Goal: Check status: Check status

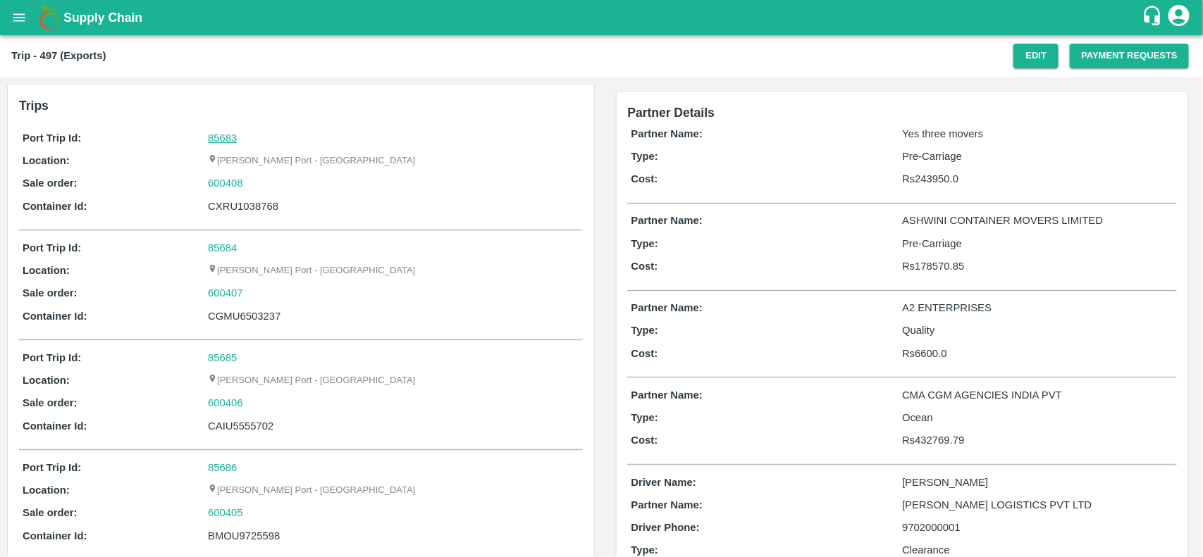
click at [219, 134] on link "85683" at bounding box center [222, 137] width 29 height 11
click at [251, 175] on div "600408" at bounding box center [393, 182] width 371 height 15
copy link
click at [251, 175] on div "600408" at bounding box center [393, 182] width 371 height 15
copy link "600408"
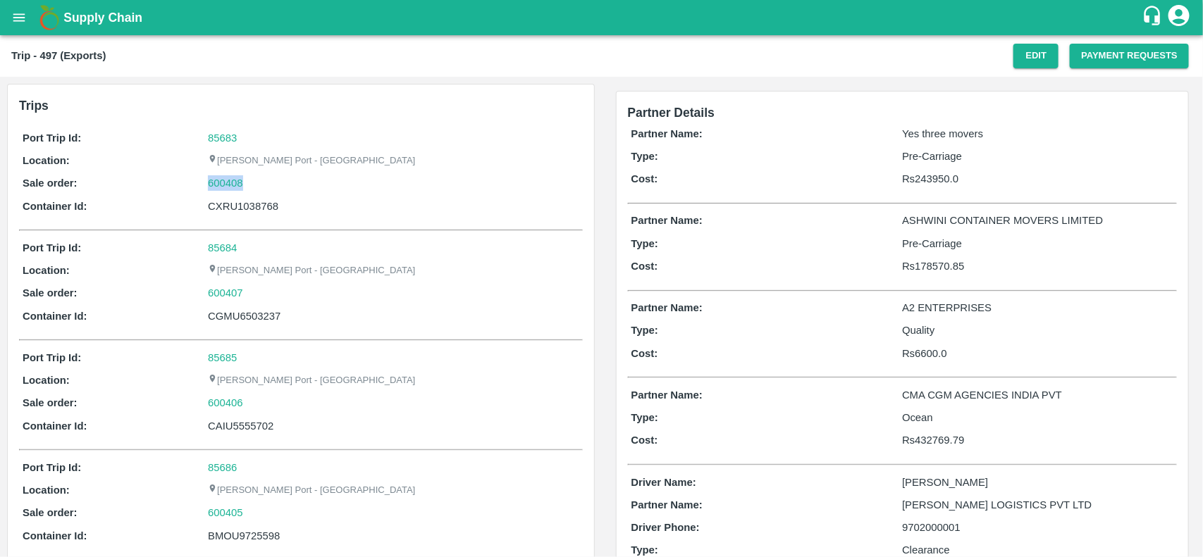
click at [251, 175] on div "600408" at bounding box center [393, 182] width 371 height 15
click at [230, 187] on link "600408" at bounding box center [225, 182] width 35 height 15
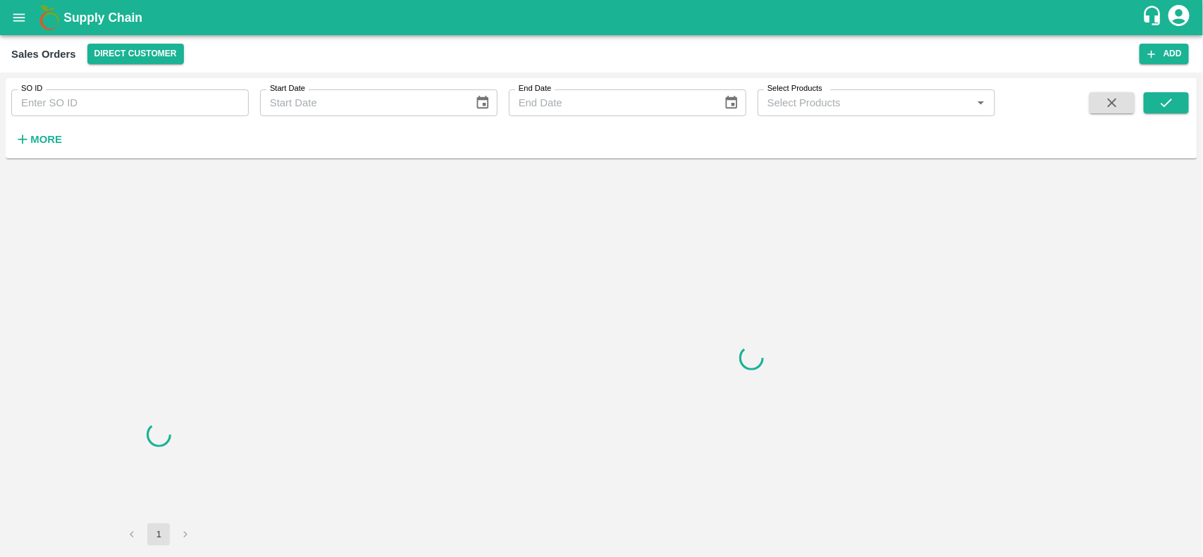
click at [87, 103] on input "SO ID" at bounding box center [129, 102] width 237 height 27
click at [87, 103] on input "600408" at bounding box center [129, 102] width 237 height 27
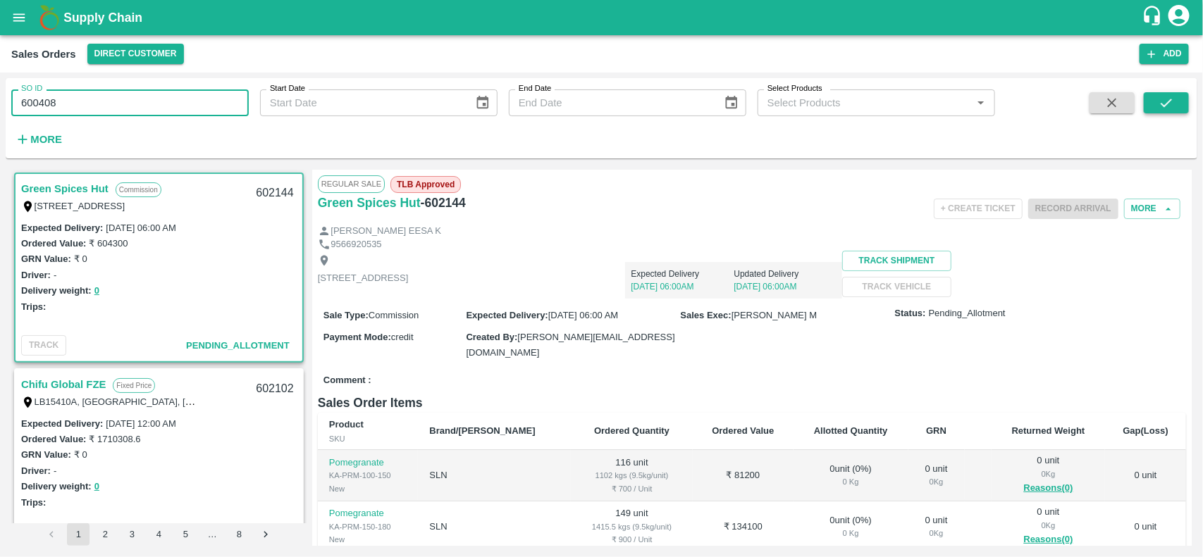
type input "600408"
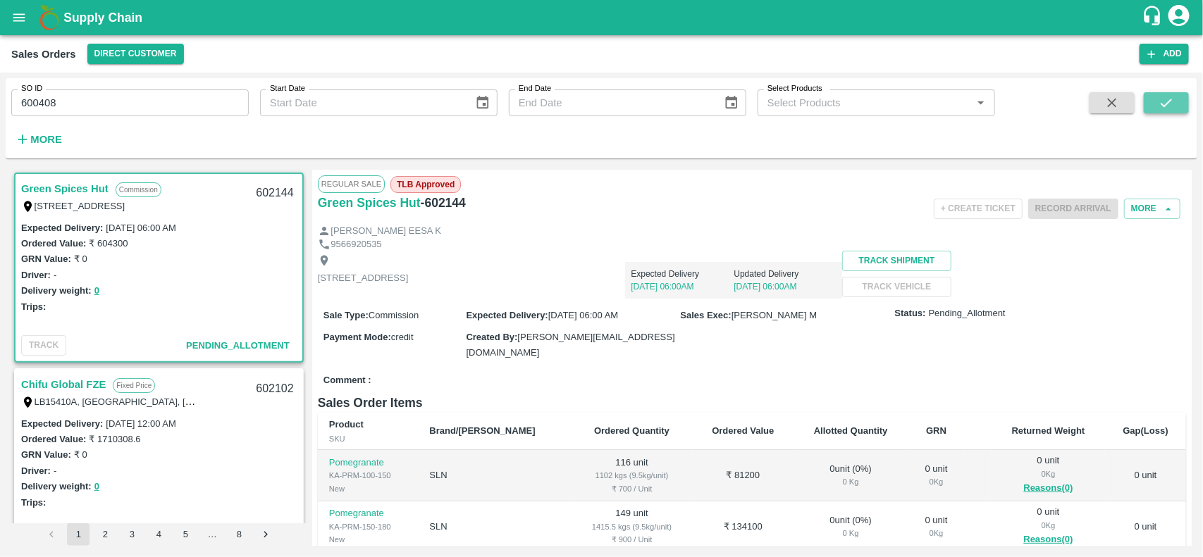
click at [1166, 96] on icon "submit" at bounding box center [1165, 102] width 15 height 15
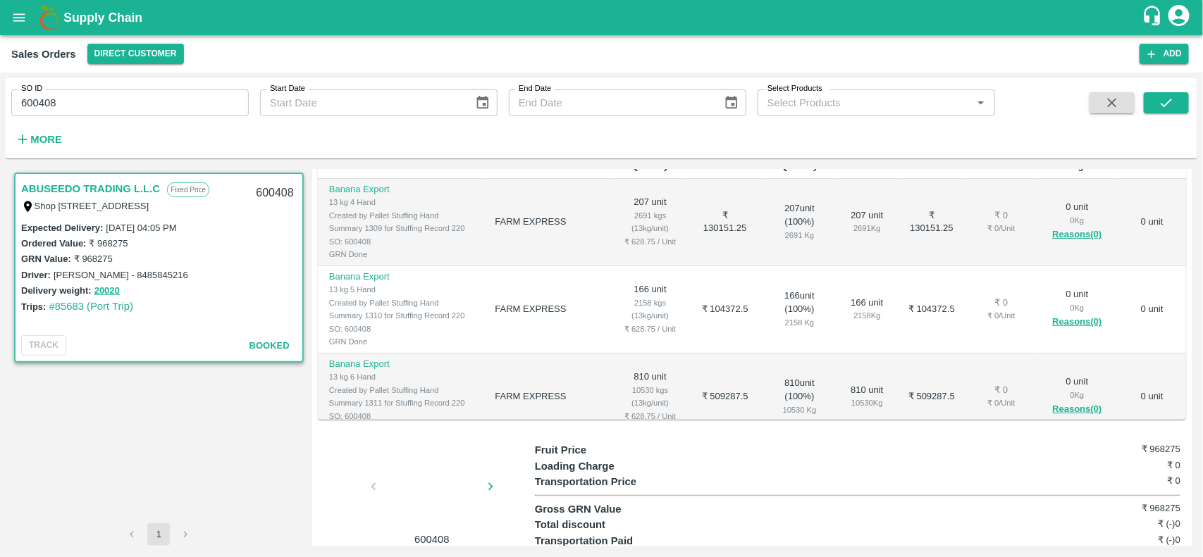
scroll to position [259, 0]
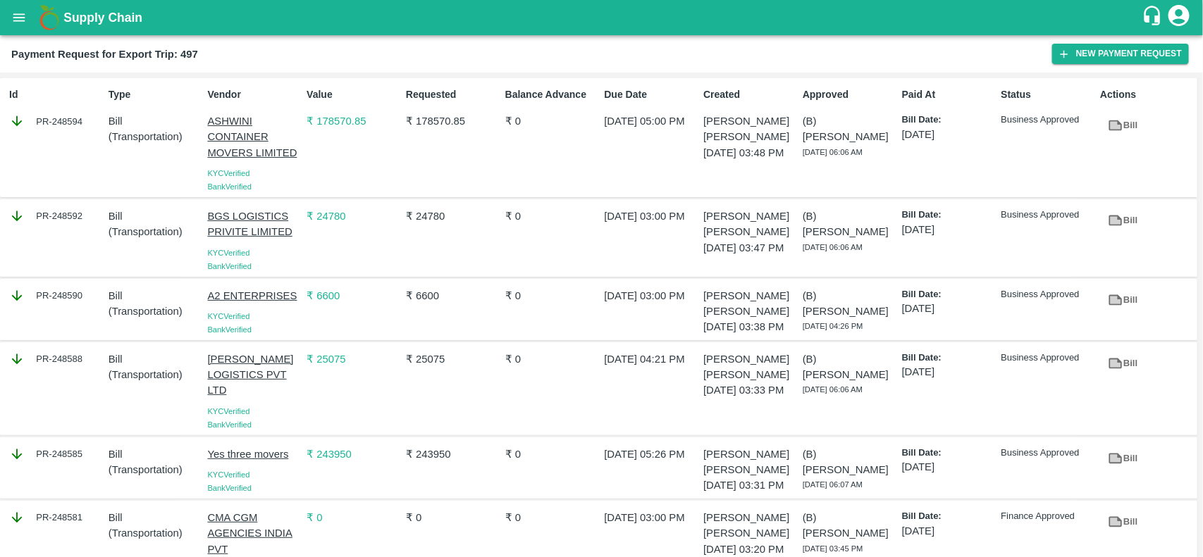
scroll to position [174, 0]
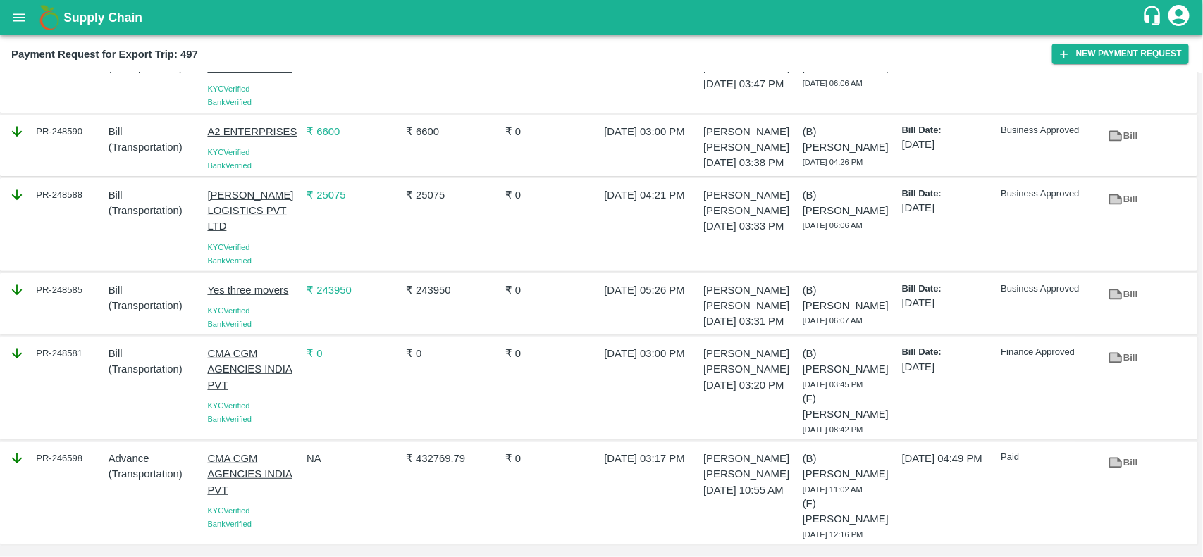
click at [70, 466] on div "PR-246598" at bounding box center [56, 458] width 94 height 15
copy div "246598"
click at [70, 466] on div "PR-246598" at bounding box center [56, 458] width 94 height 15
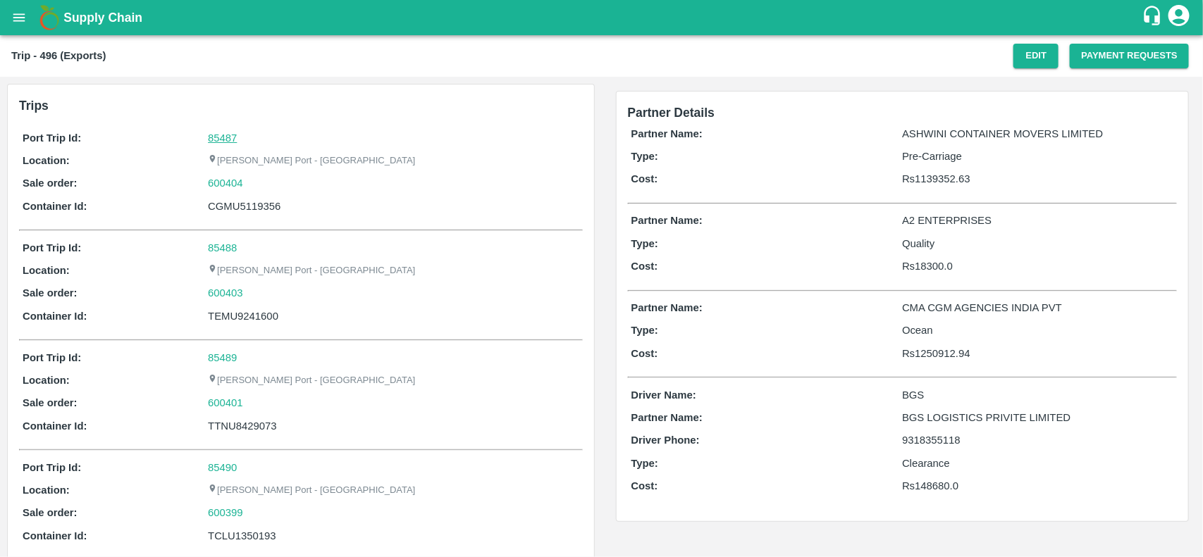
click at [213, 139] on link "85487" at bounding box center [222, 137] width 29 height 11
click at [268, 185] on div "600404" at bounding box center [393, 182] width 371 height 15
copy link
click at [268, 185] on div "600404" at bounding box center [393, 182] width 371 height 15
copy link "600404"
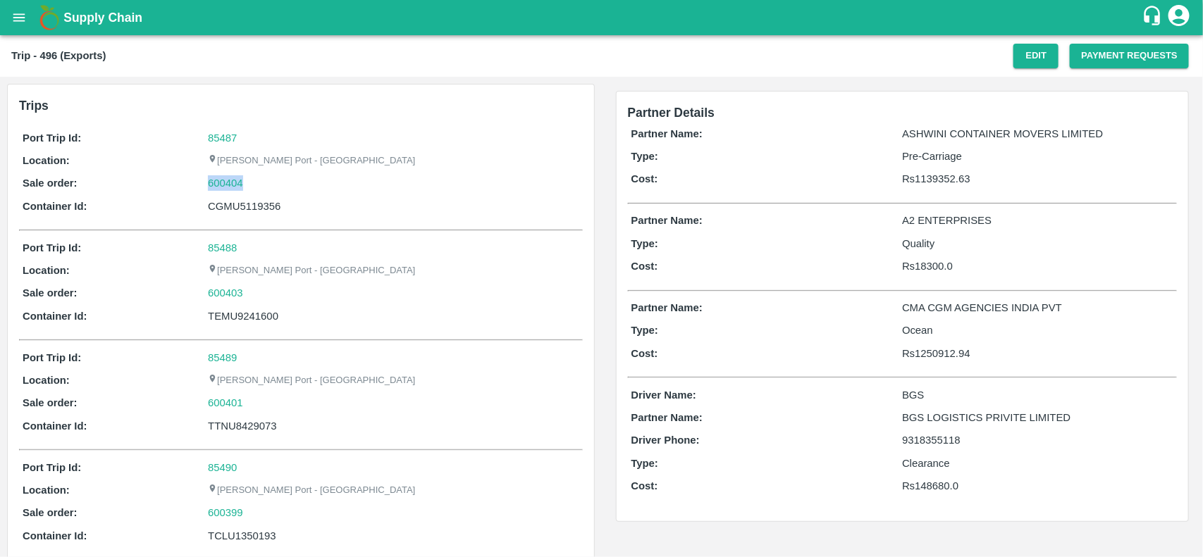
click at [268, 185] on div "600404" at bounding box center [393, 182] width 371 height 15
click at [236, 188] on link "600404" at bounding box center [225, 182] width 35 height 15
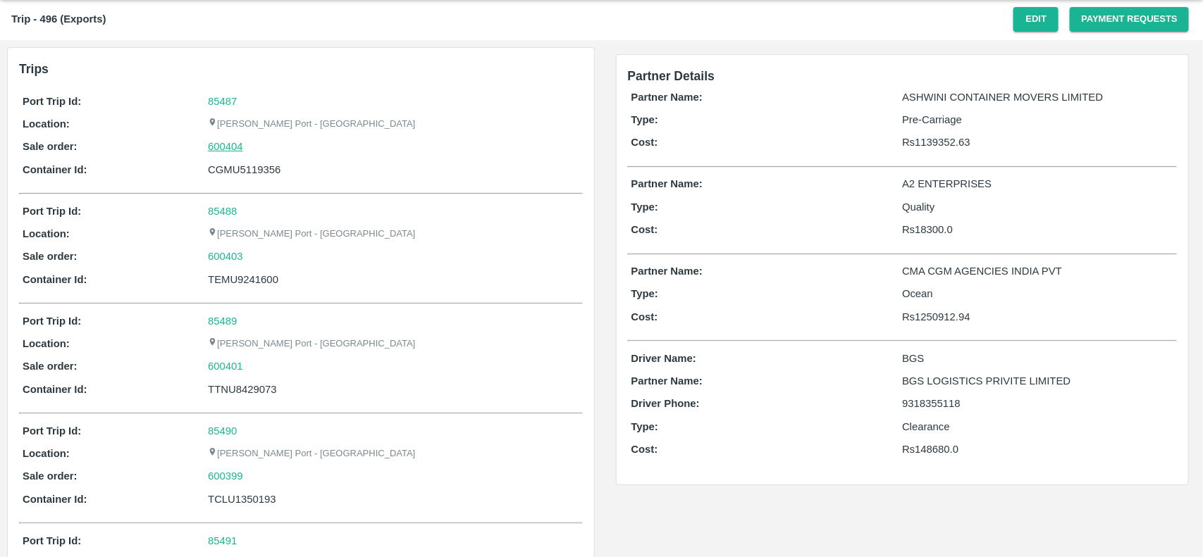
scroll to position [2572, 0]
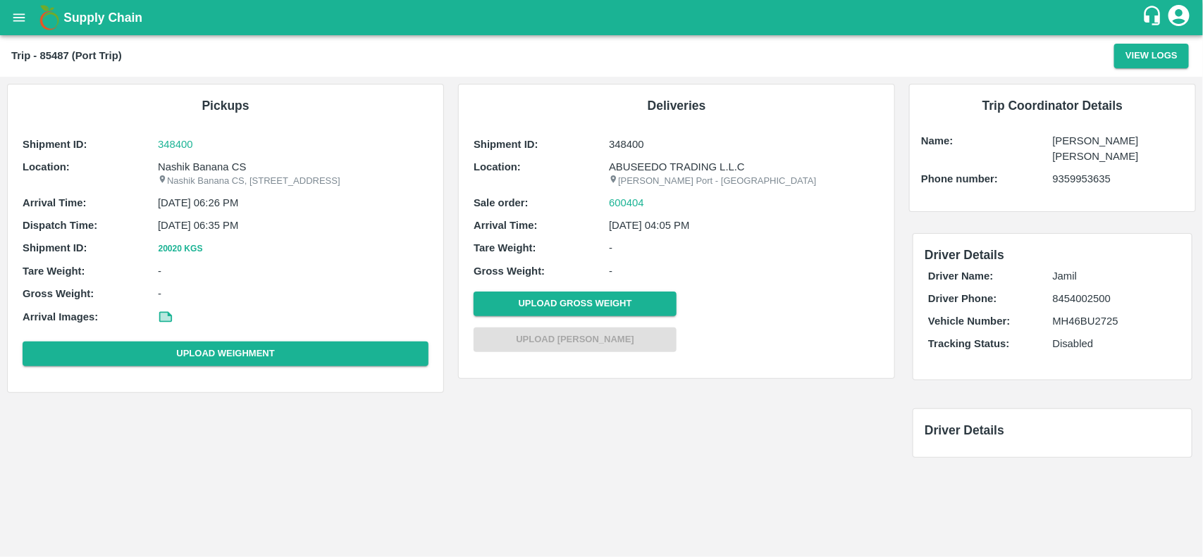
click at [178, 168] on p "Nashik Banana CS" at bounding box center [293, 166] width 271 height 15
copy p "Nashik"
copy p "Nashik Banana CS"
click at [178, 168] on p "Nashik Banana CS" at bounding box center [293, 166] width 271 height 15
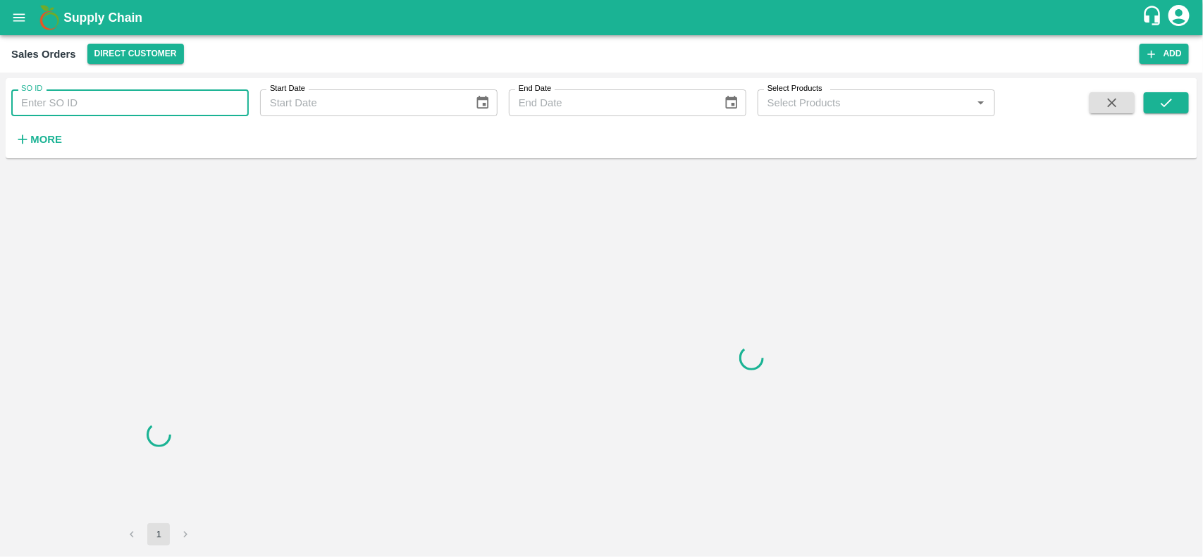
click at [138, 110] on input "SO ID" at bounding box center [129, 102] width 237 height 27
click at [138, 110] on input "600404" at bounding box center [129, 102] width 237 height 27
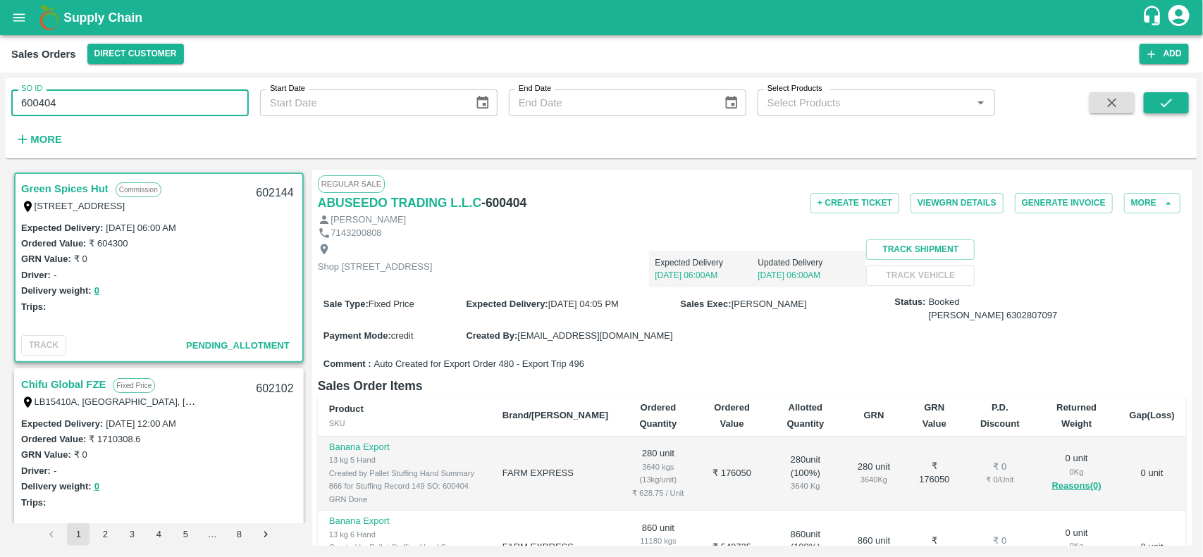
type input "600404"
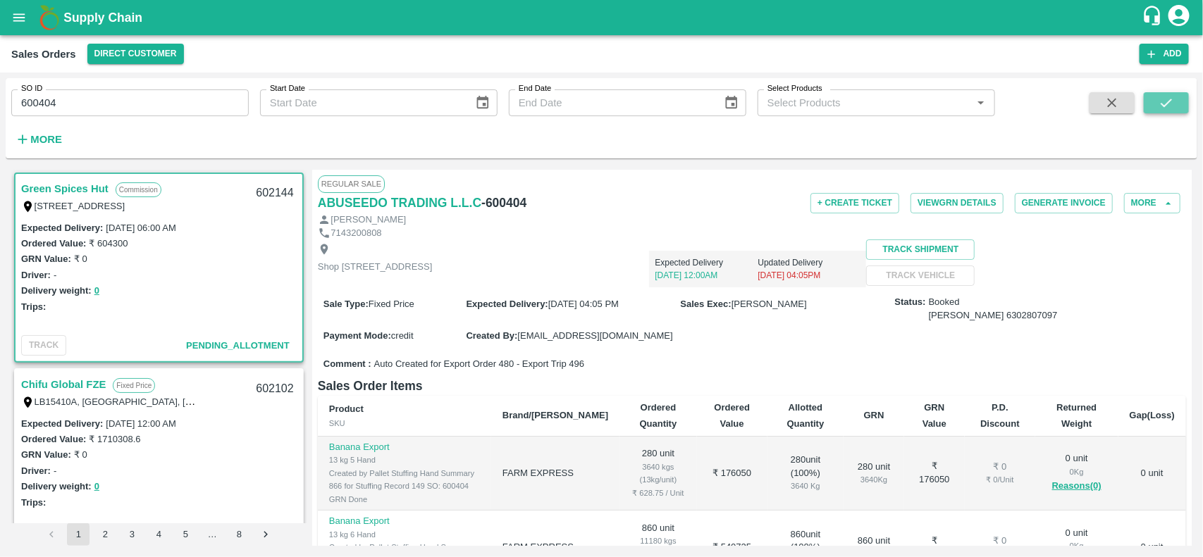
click at [1174, 96] on icon "submit" at bounding box center [1165, 102] width 15 height 15
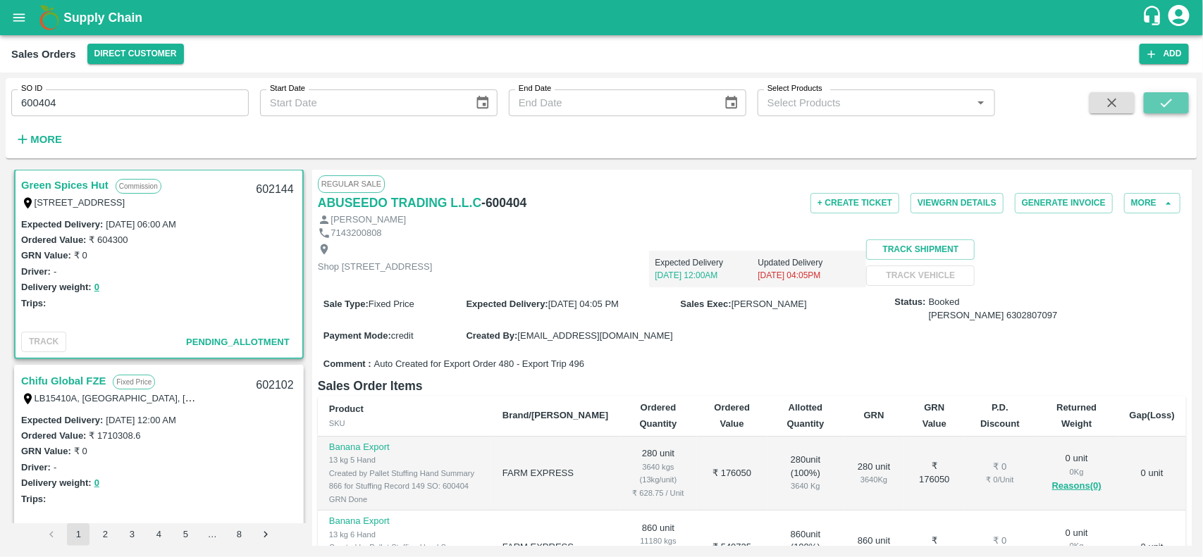
click at [1154, 113] on button "submit" at bounding box center [1165, 102] width 45 height 21
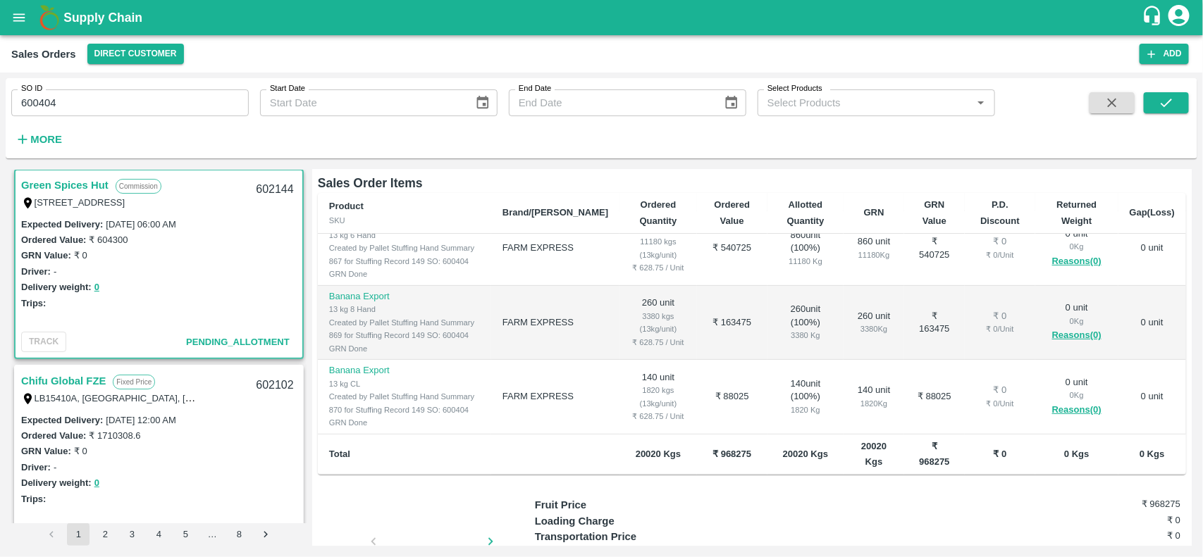
scroll to position [346, 0]
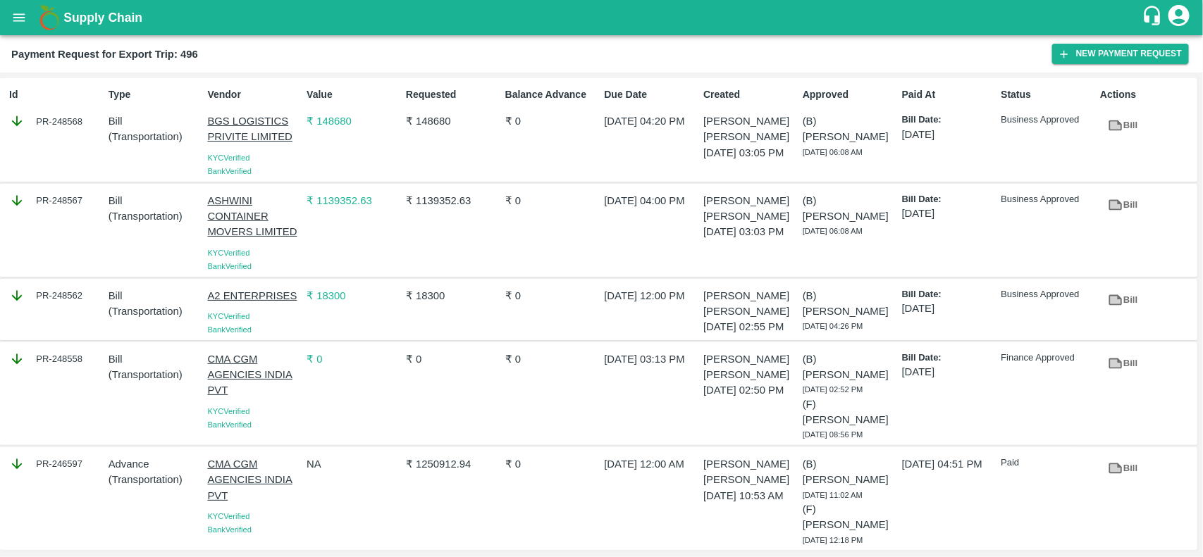
scroll to position [1, 0]
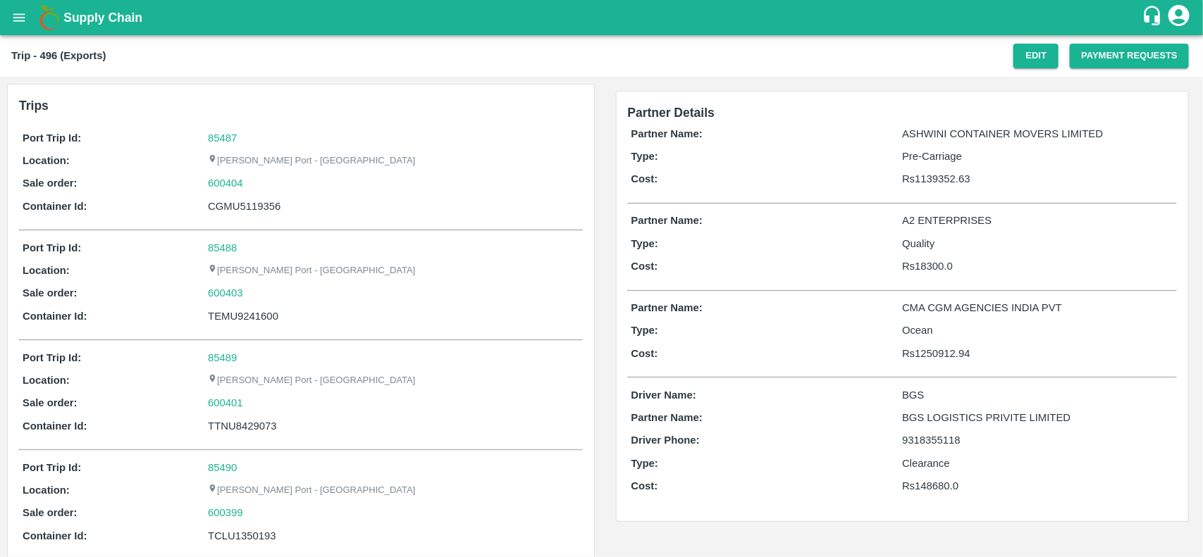
click at [271, 187] on div "600404" at bounding box center [393, 182] width 371 height 15
drag, startPoint x: 271, startPoint y: 187, endPoint x: 230, endPoint y: 188, distance: 40.9
click at [230, 188] on div "600404" at bounding box center [393, 182] width 371 height 15
click at [230, 188] on link "600404" at bounding box center [225, 182] width 35 height 15
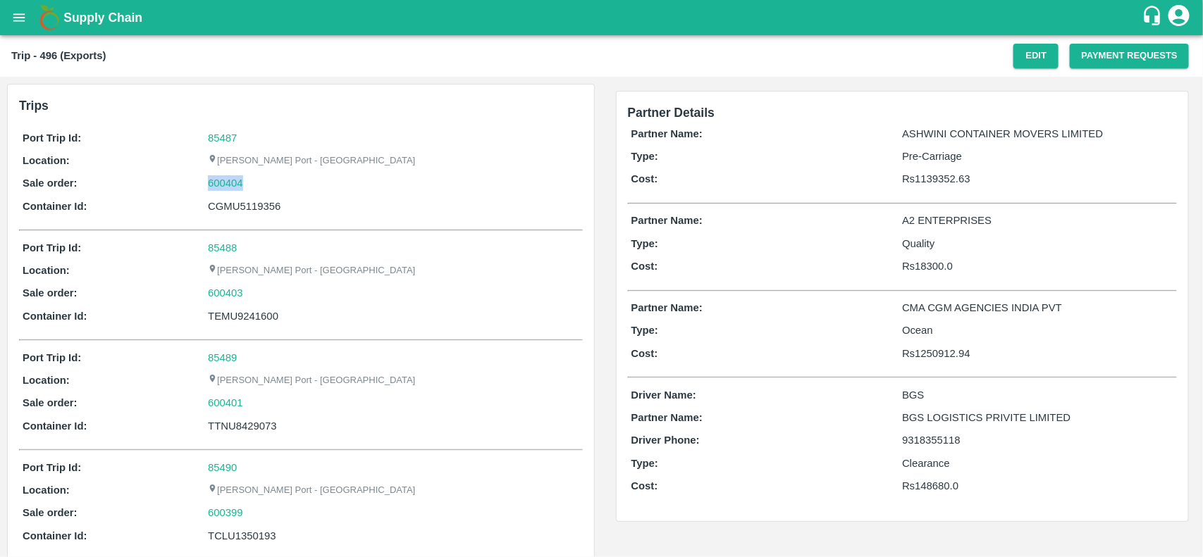
click at [261, 184] on div "600404" at bounding box center [393, 182] width 371 height 15
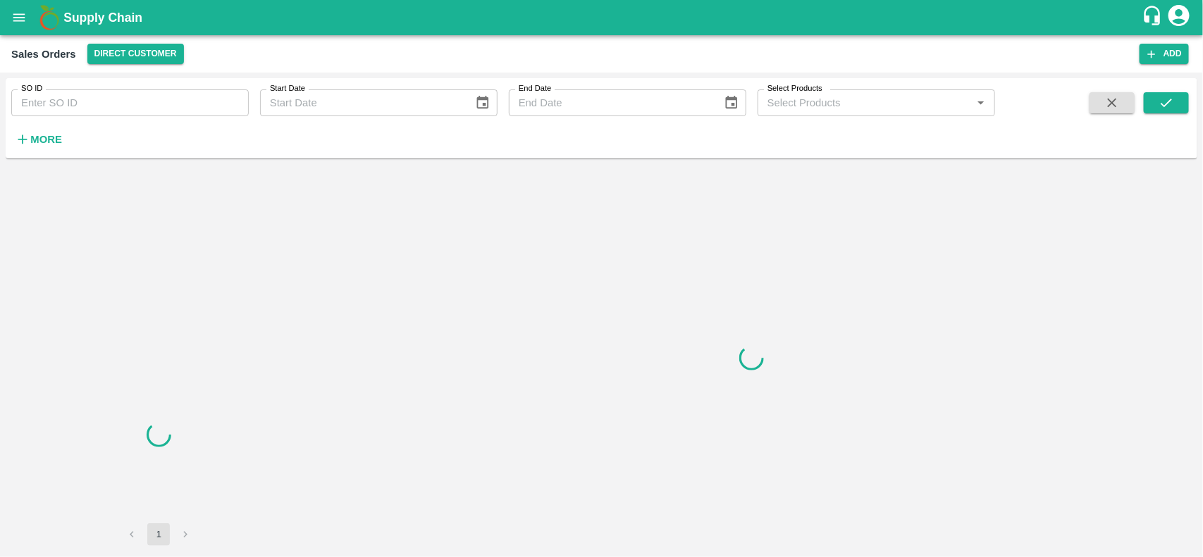
click at [122, 110] on input "SO ID" at bounding box center [129, 102] width 237 height 27
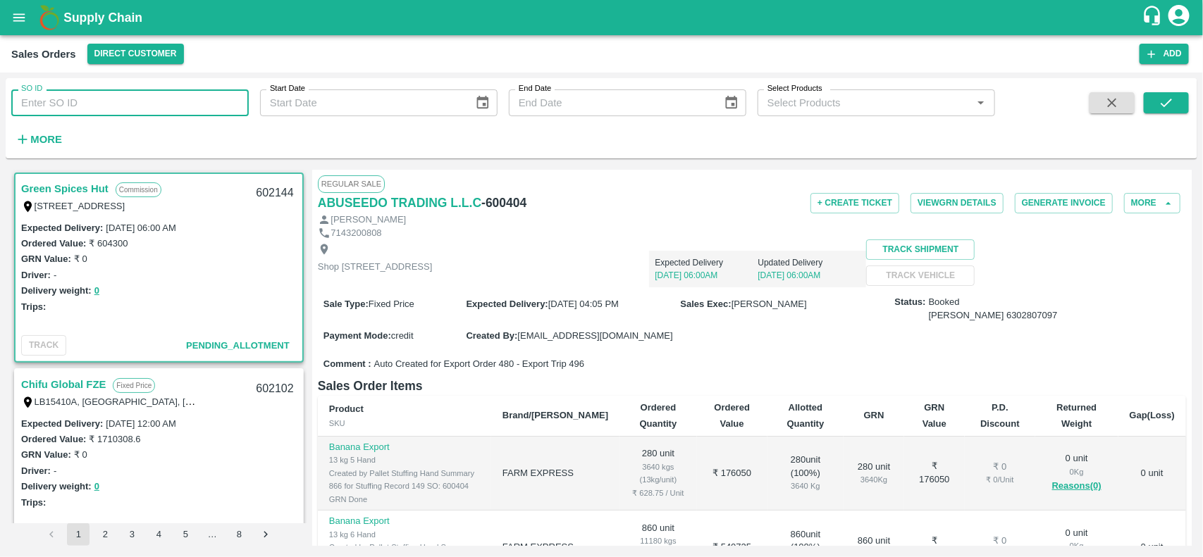
click at [217, 107] on input "SO ID" at bounding box center [129, 102] width 237 height 27
click at [213, 97] on input "SO ID" at bounding box center [129, 102] width 237 height 27
click at [122, 107] on input "SO ID" at bounding box center [129, 102] width 237 height 27
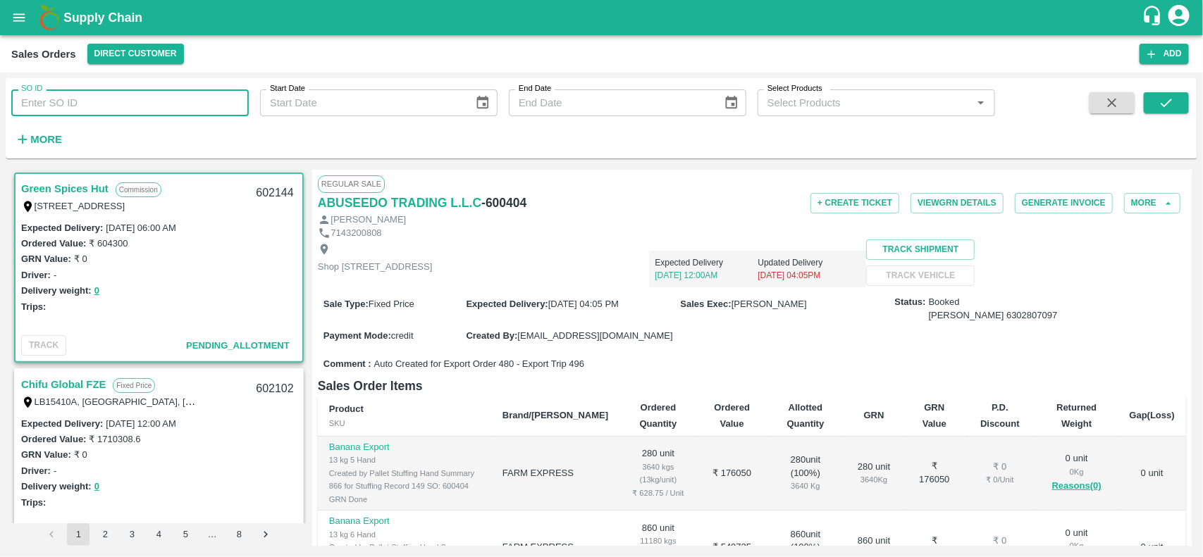
paste input "600404"
click at [122, 107] on input "SO ID" at bounding box center [129, 102] width 237 height 27
type input "600404"
click at [1167, 104] on icon "submit" at bounding box center [1165, 103] width 11 height 8
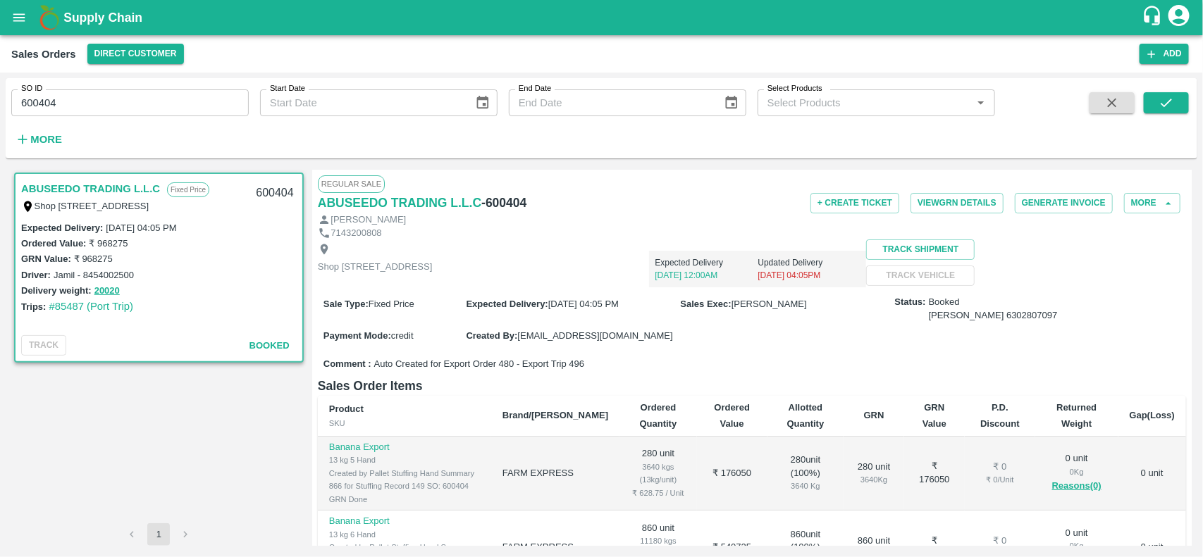
scroll to position [97, 0]
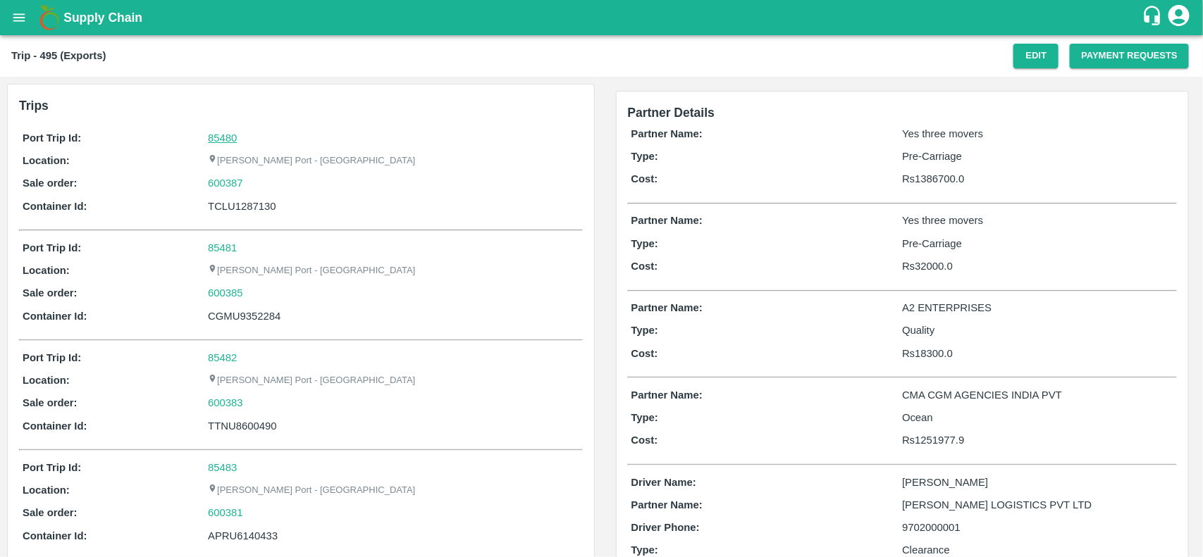
click at [221, 136] on link "85480" at bounding box center [222, 137] width 29 height 11
click at [259, 185] on div "600387" at bounding box center [393, 182] width 371 height 15
copy link
click at [259, 185] on div "600387" at bounding box center [393, 182] width 371 height 15
copy link "600387"
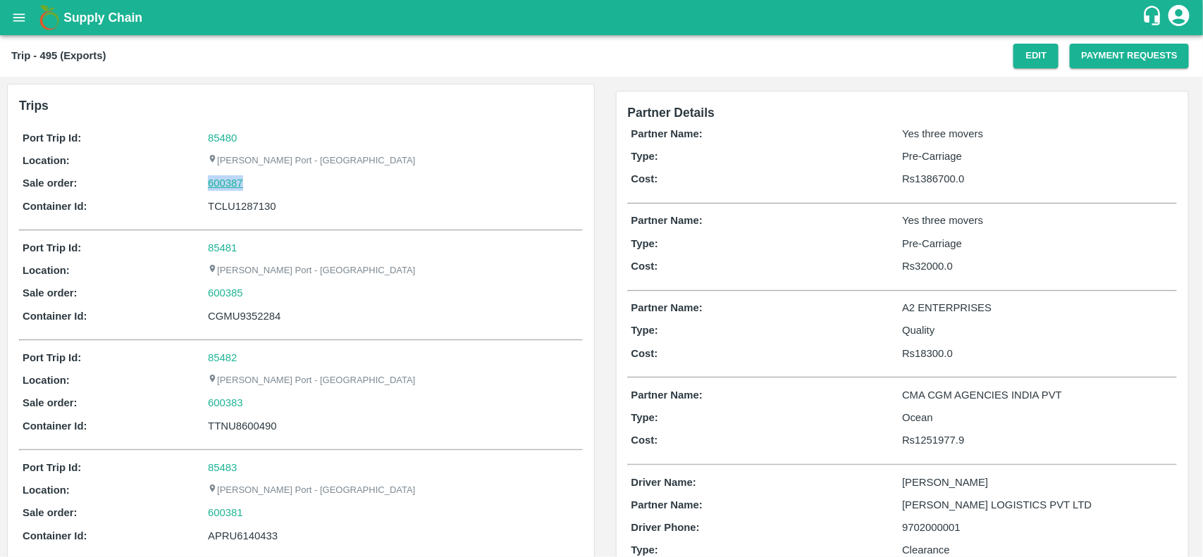
drag, startPoint x: 259, startPoint y: 185, endPoint x: 213, endPoint y: 189, distance: 46.7
click at [213, 189] on div "600387" at bounding box center [393, 182] width 371 height 15
click at [213, 189] on link "600387" at bounding box center [225, 182] width 35 height 15
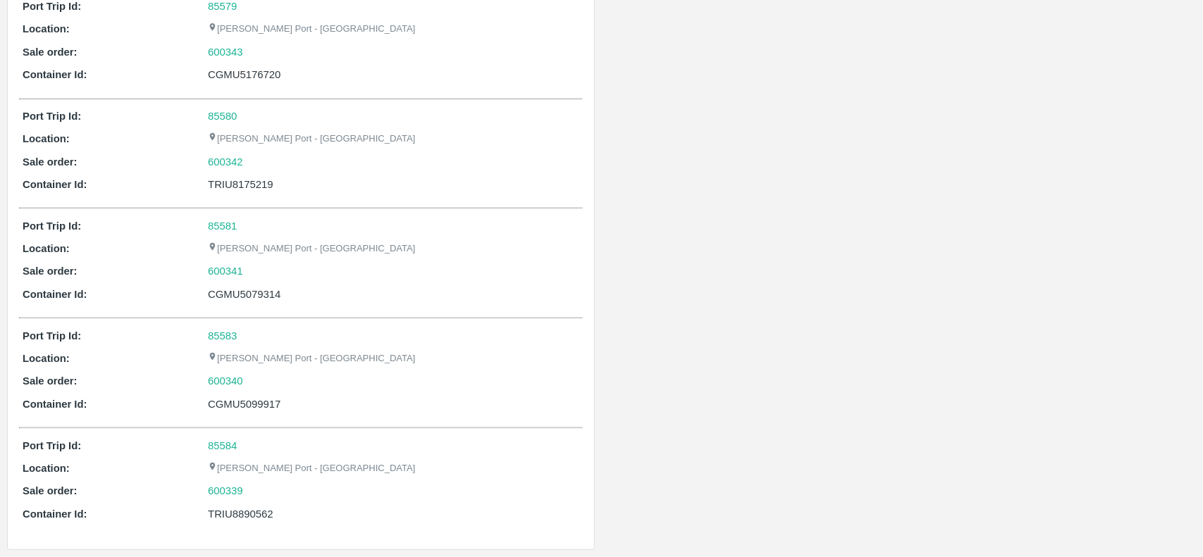
scroll to position [1911, 0]
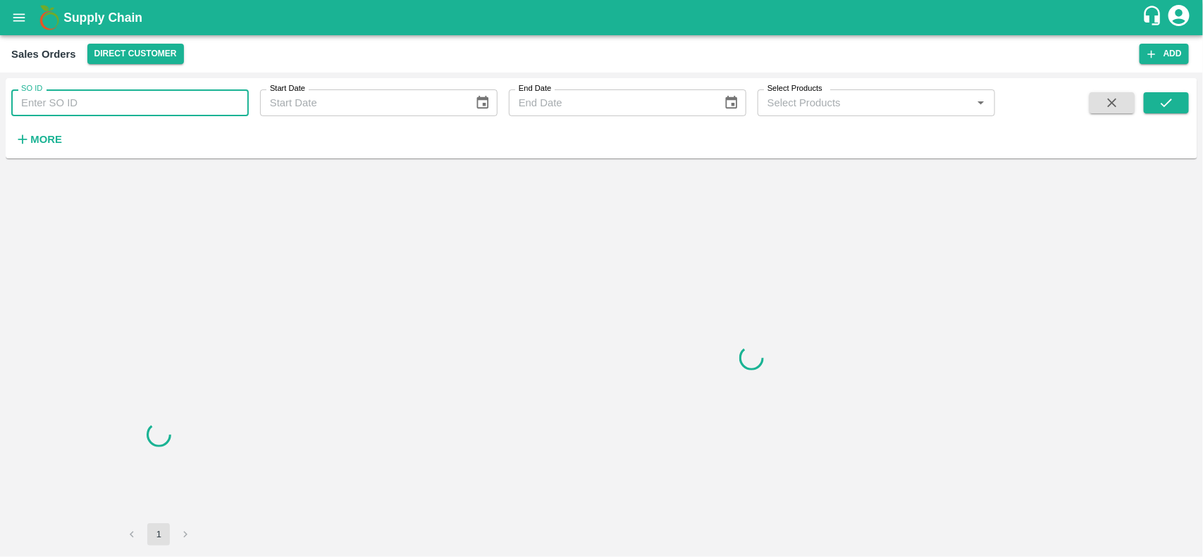
click at [120, 101] on input "SO ID" at bounding box center [129, 102] width 237 height 27
click at [120, 101] on input "600387" at bounding box center [129, 102] width 237 height 27
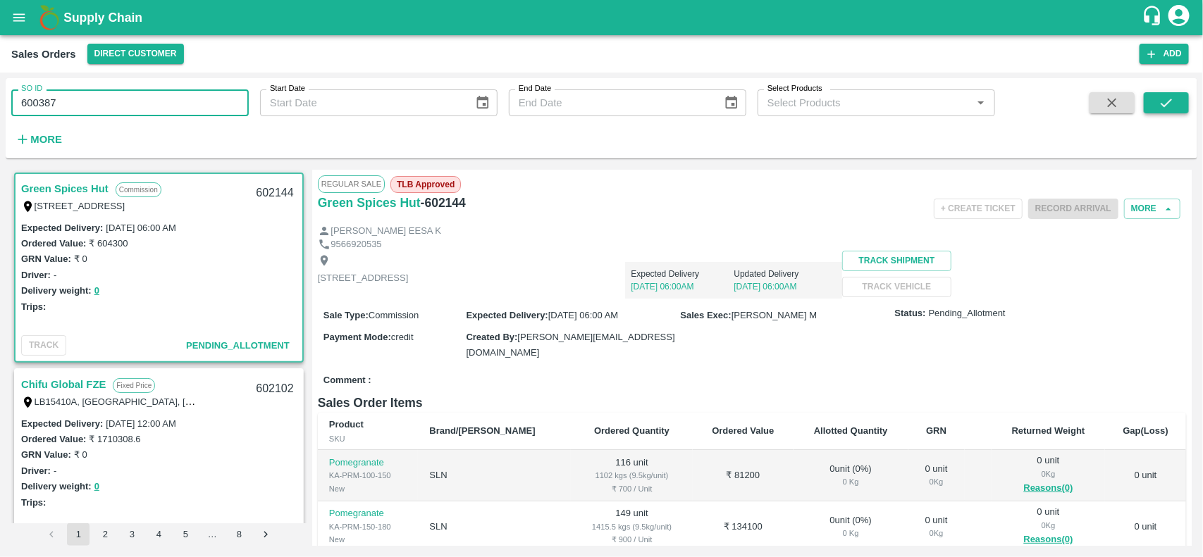
type input "600387"
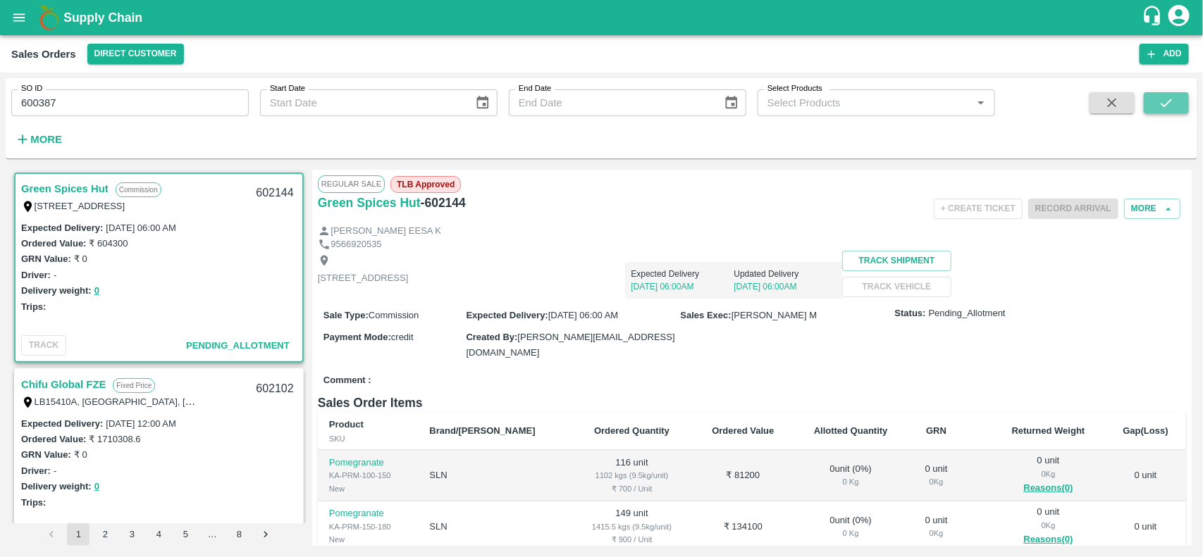
click at [1174, 107] on icon "submit" at bounding box center [1165, 102] width 15 height 15
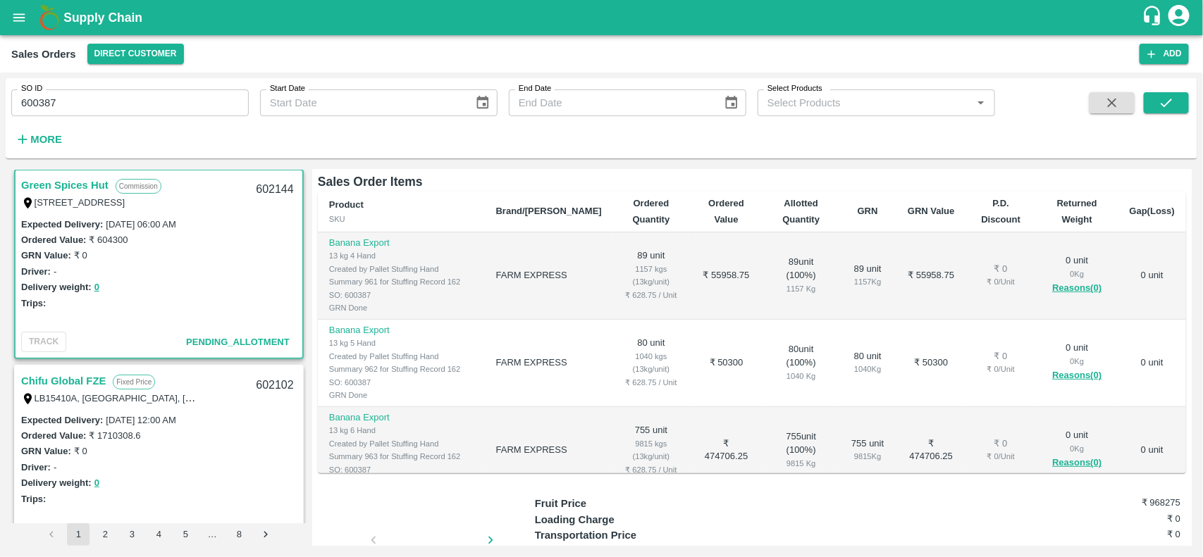
scroll to position [159, 0]
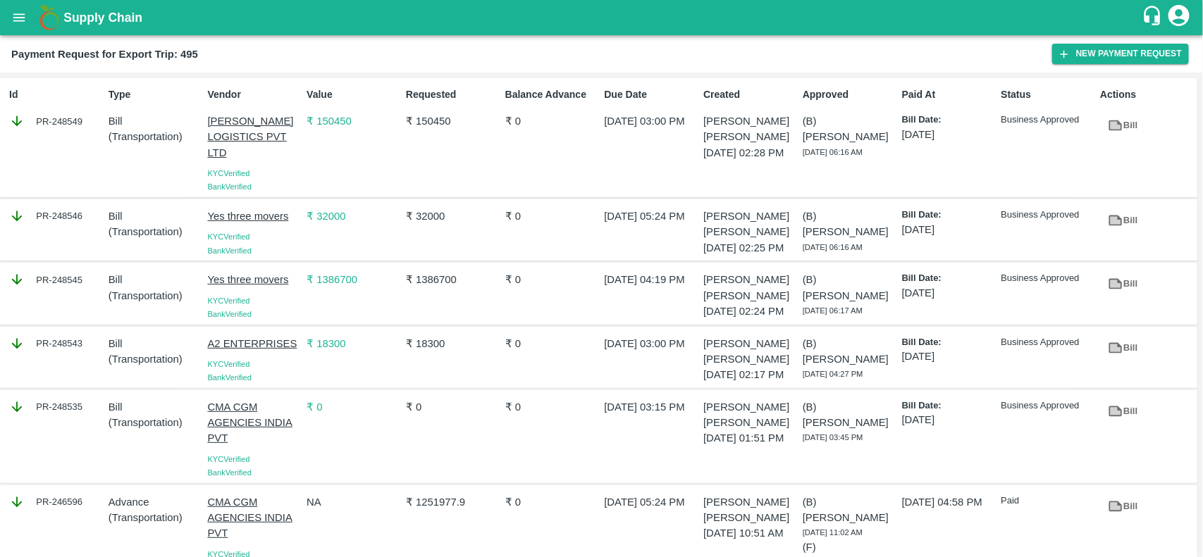
scroll to position [76, 0]
